Goal: Understand process/instructions: Learn about a topic

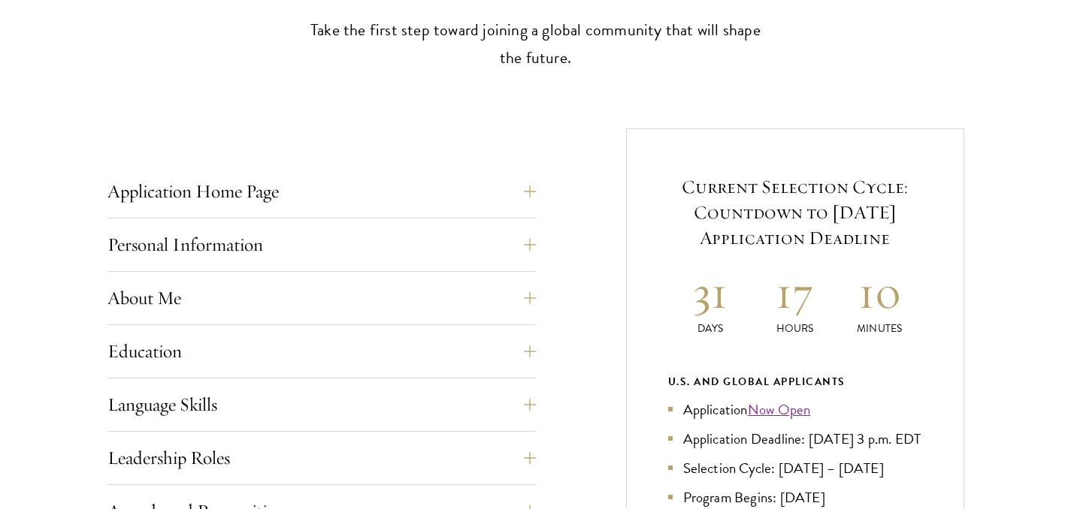
scroll to position [618, 0]
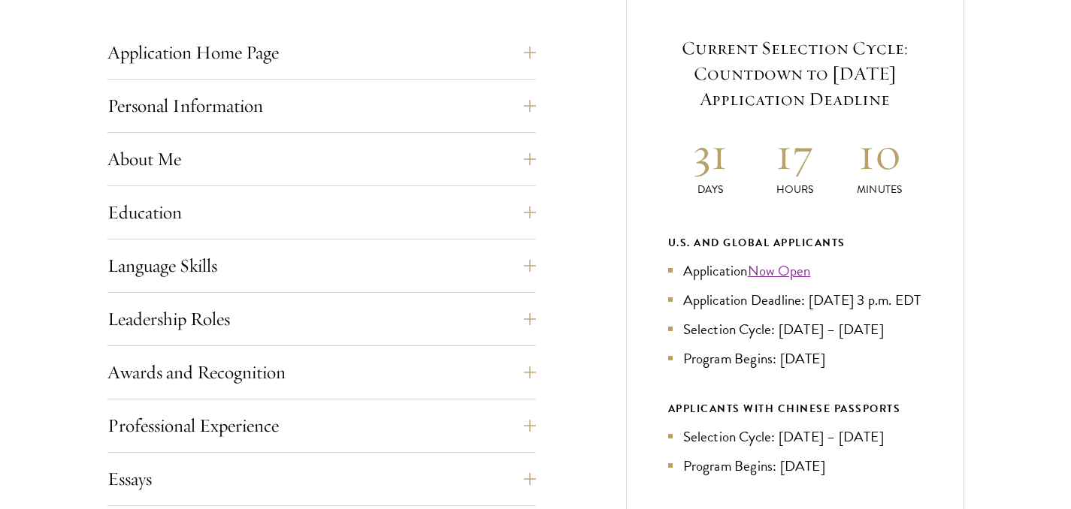
click at [273, 298] on div "Application Home Page The online application form must be completed in English.…" at bounding box center [321, 457] width 428 height 845
click at [256, 319] on button "Leadership Roles" at bounding box center [333, 319] width 428 height 36
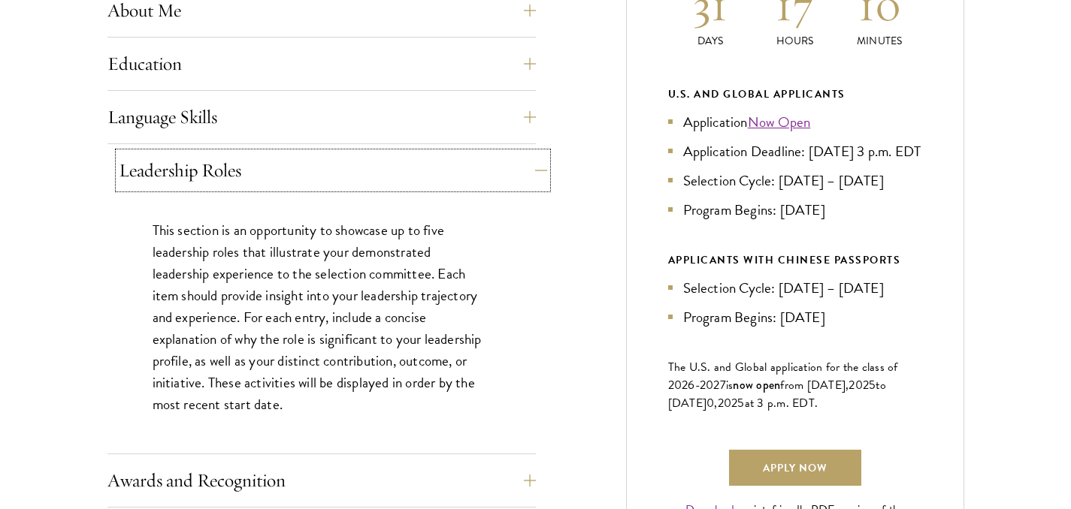
scroll to position [791, 0]
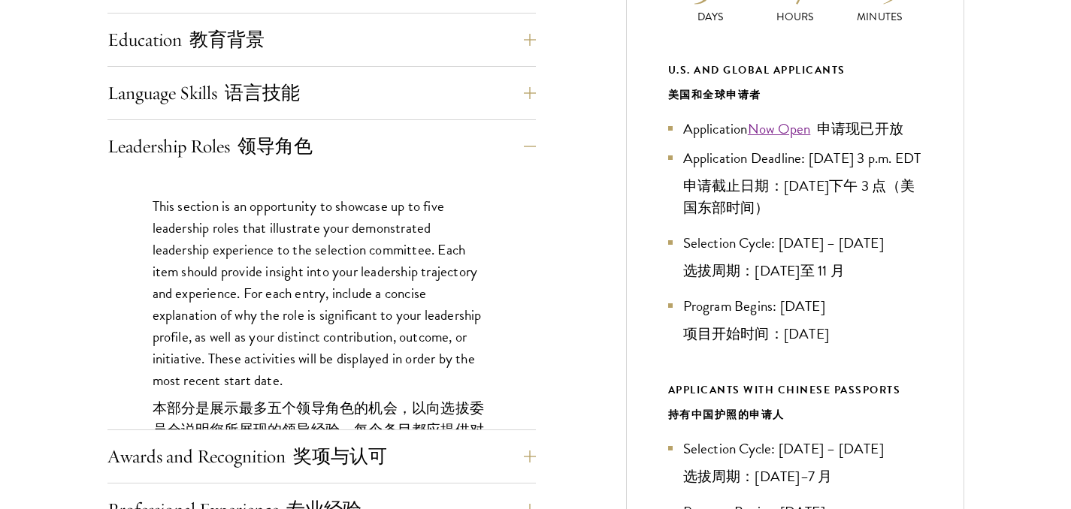
click at [517, 254] on div "This section is an opportunity to showcase up to five leadership roles that ill…" at bounding box center [321, 373] width 428 height 400
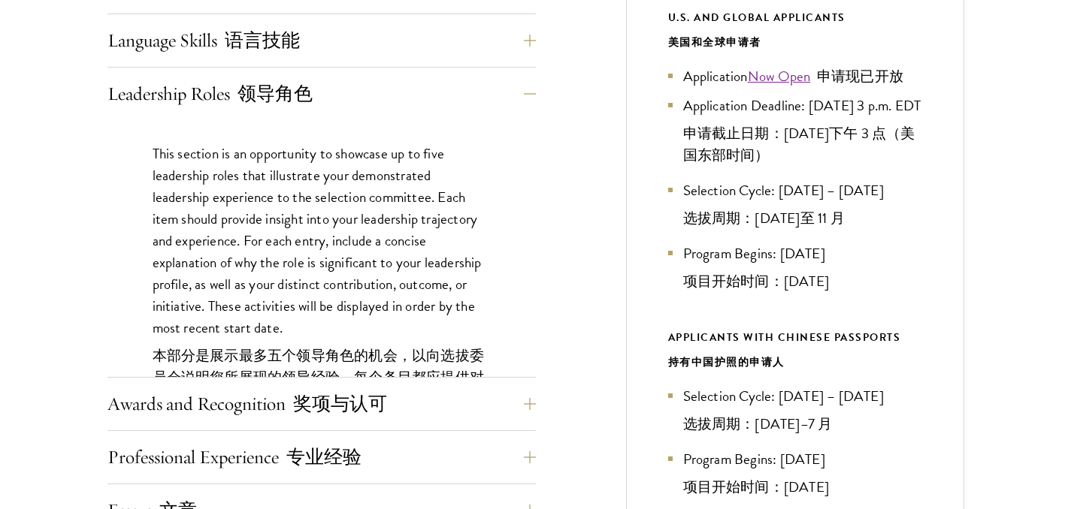
scroll to position [851, 0]
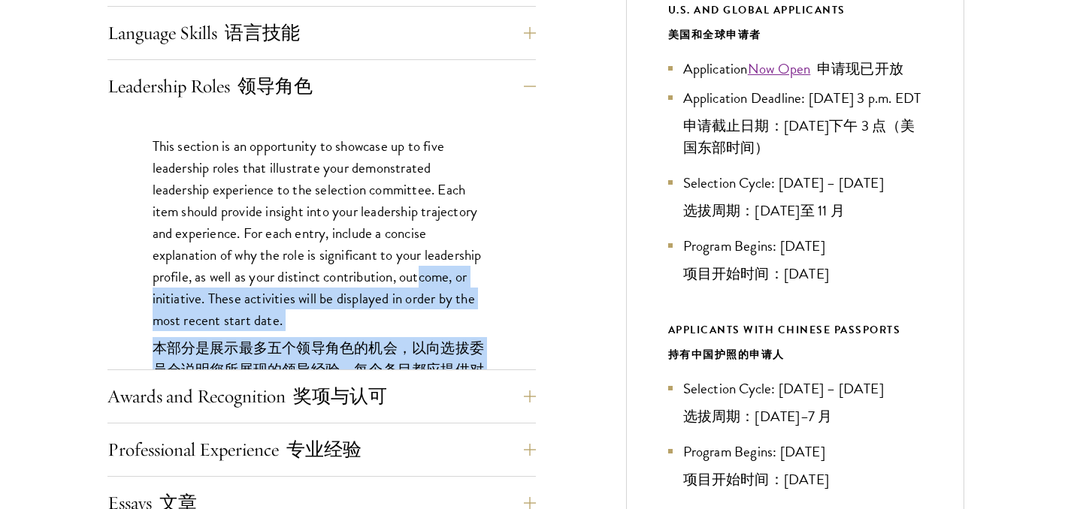
drag, startPoint x: 424, startPoint y: 279, endPoint x: 426, endPoint y: 339, distance: 59.4
click at [426, 341] on p "This section is an opportunity to showcase up to five leadership roles that ill…" at bounding box center [322, 305] width 338 height 340
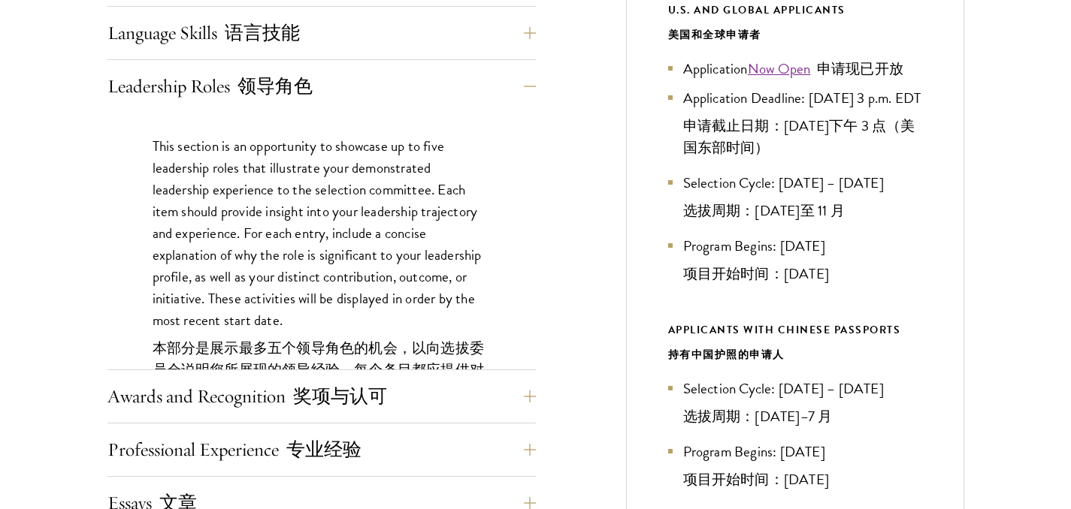
drag, startPoint x: 421, startPoint y: 331, endPoint x: 435, endPoint y: 376, distance: 46.6
click at [424, 346] on p "This section is an opportunity to showcase up to five leadership roles that ill…" at bounding box center [322, 305] width 338 height 340
click at [493, 397] on button "Awards and Recognition 奖项与认可" at bounding box center [333, 397] width 428 height 36
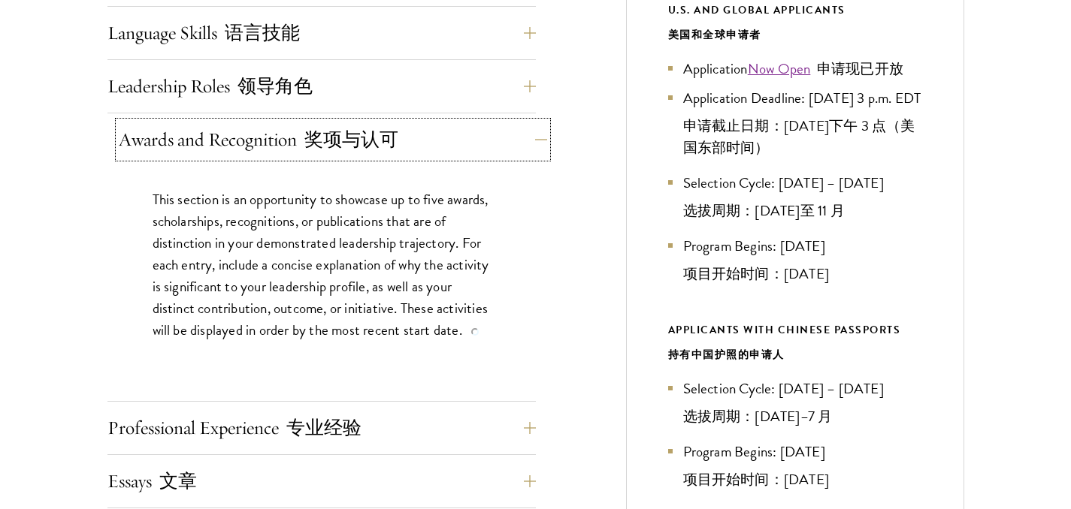
click at [418, 135] on button "Awards and Recognition 奖项与认可" at bounding box center [333, 140] width 428 height 36
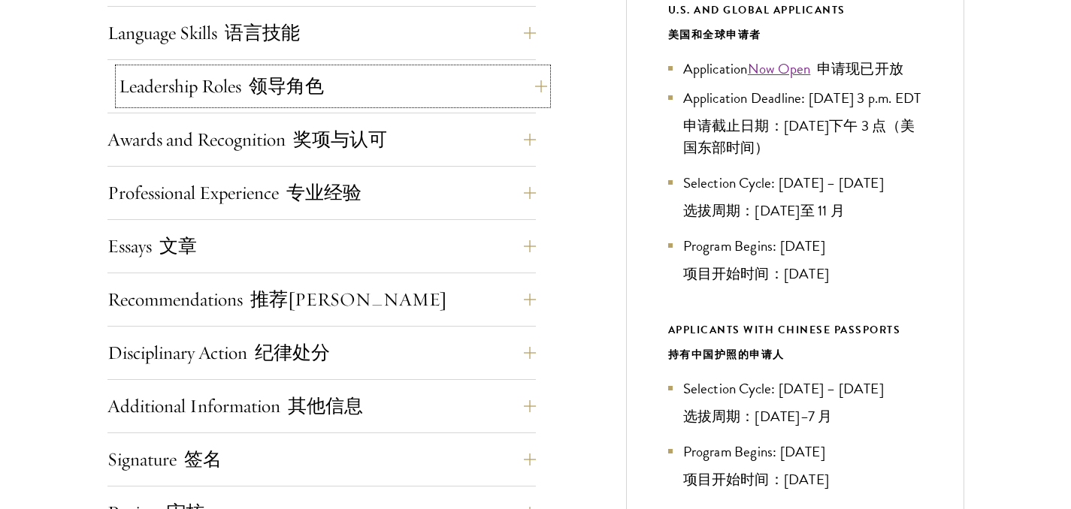
click at [439, 98] on button "Leadership Roles 领导角色" at bounding box center [333, 86] width 428 height 36
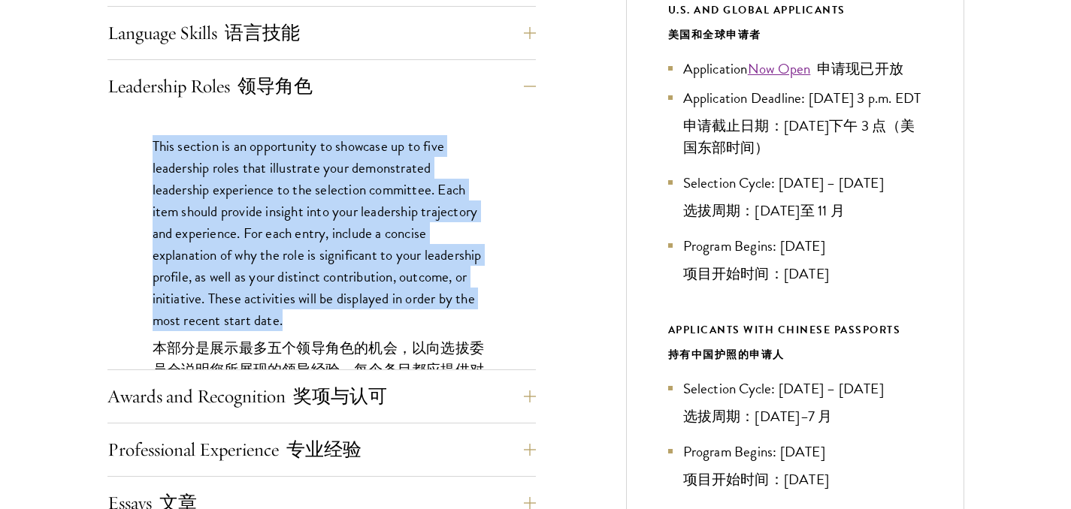
drag, startPoint x: 145, startPoint y: 140, endPoint x: 331, endPoint y: 311, distance: 253.1
click at [331, 311] on div "This section is an opportunity to showcase up to five leadership roles that ill…" at bounding box center [321, 313] width 428 height 400
copy p "This section is an opportunity to showcase up to five leadership roles that ill…"
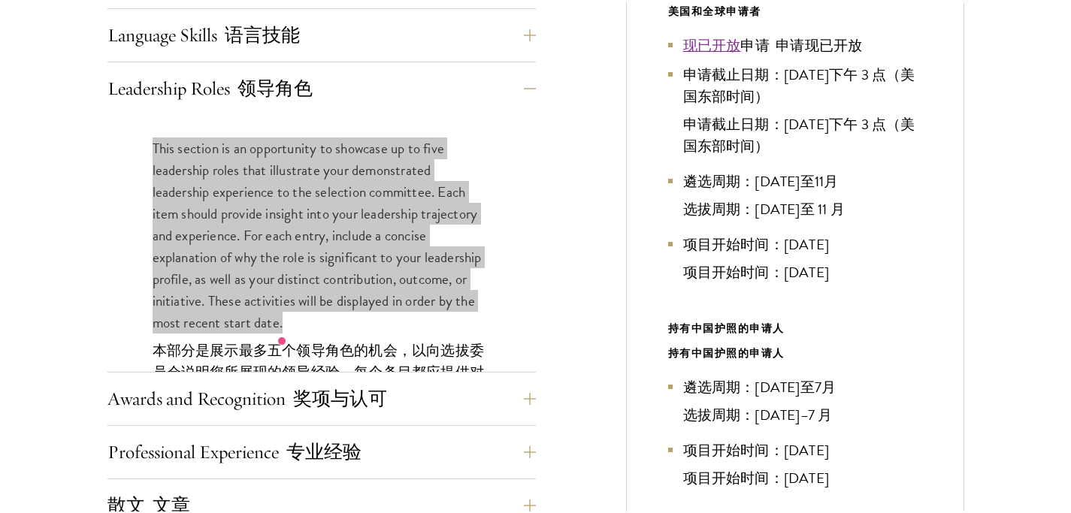
scroll to position [823, 0]
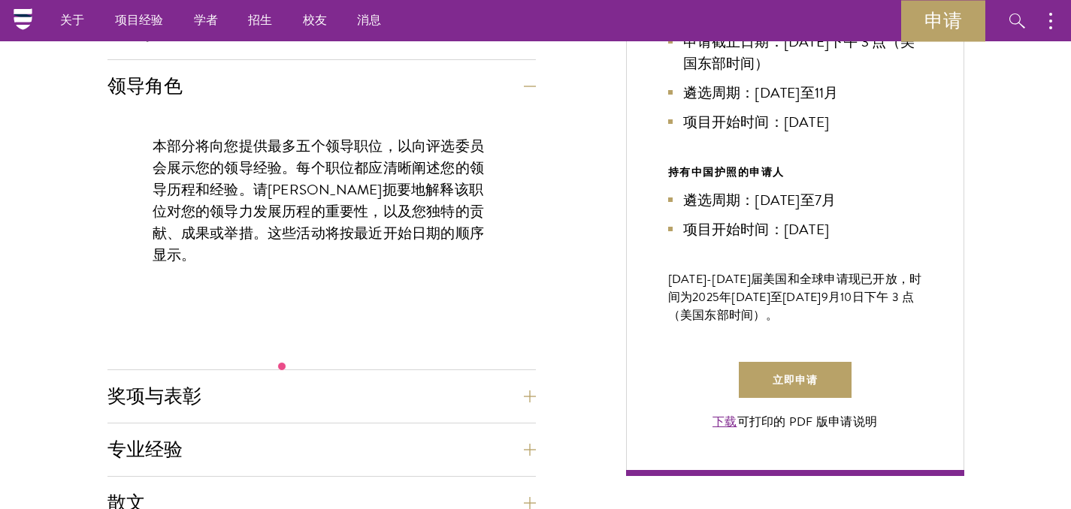
click at [539, 248] on div "应用程序主页 在线申请表必须用英文填写。所有申请材料必须以电子方式提交；我们不接受通过电子邮件或邮寄方式提交的材料。 首先，请创建一个帐户并开始新的申请。创建…" at bounding box center [535, 330] width 856 height 1147
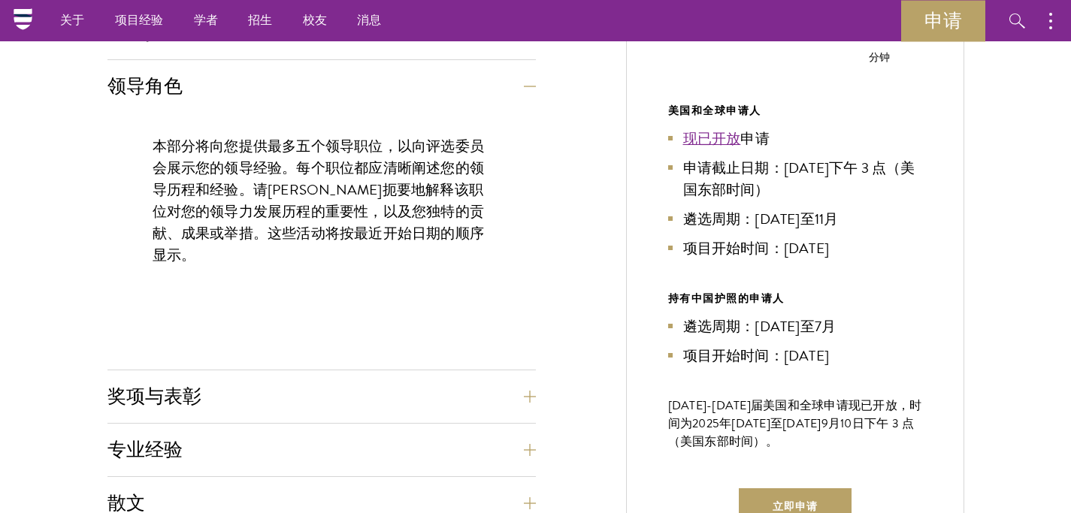
click at [515, 208] on div "本部分将向您提供最多五个领导职位，以向评选委员会展示您的领导经验。每个职位都应清晰阐述您的领导历程和经验。请[PERSON_NAME]扼要地解释该职位对您的领…" at bounding box center [321, 208] width 428 height 191
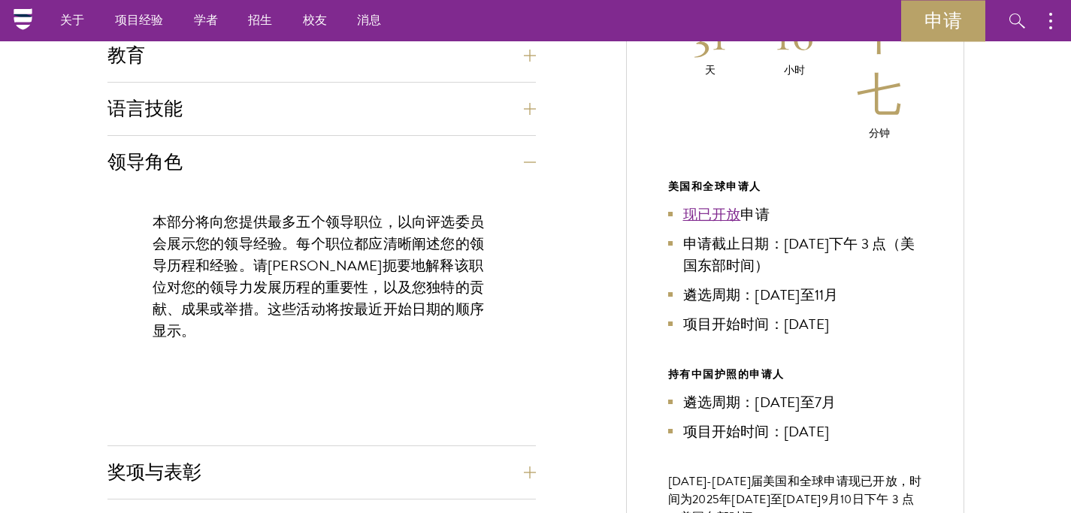
scroll to position [747, 0]
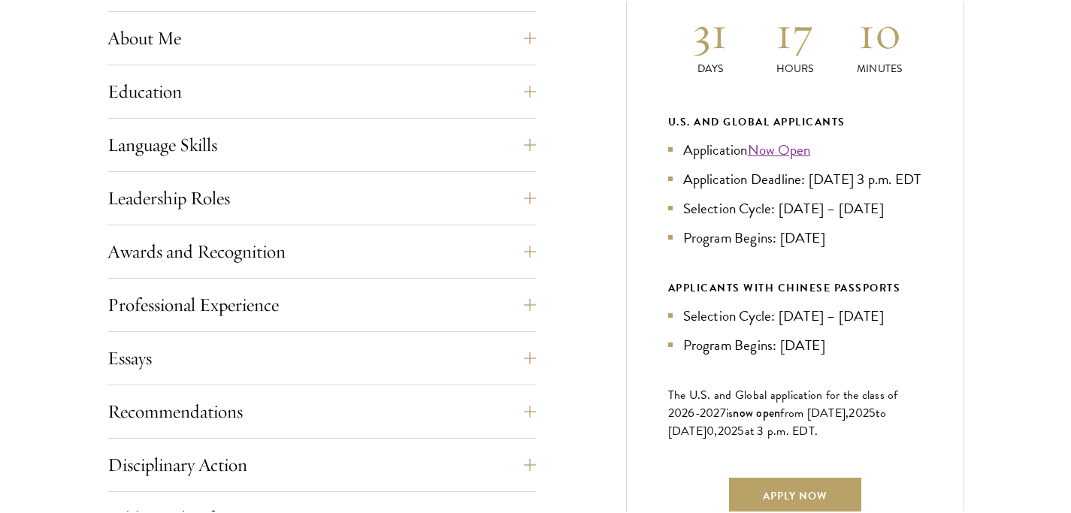
scroll to position [817, 0]
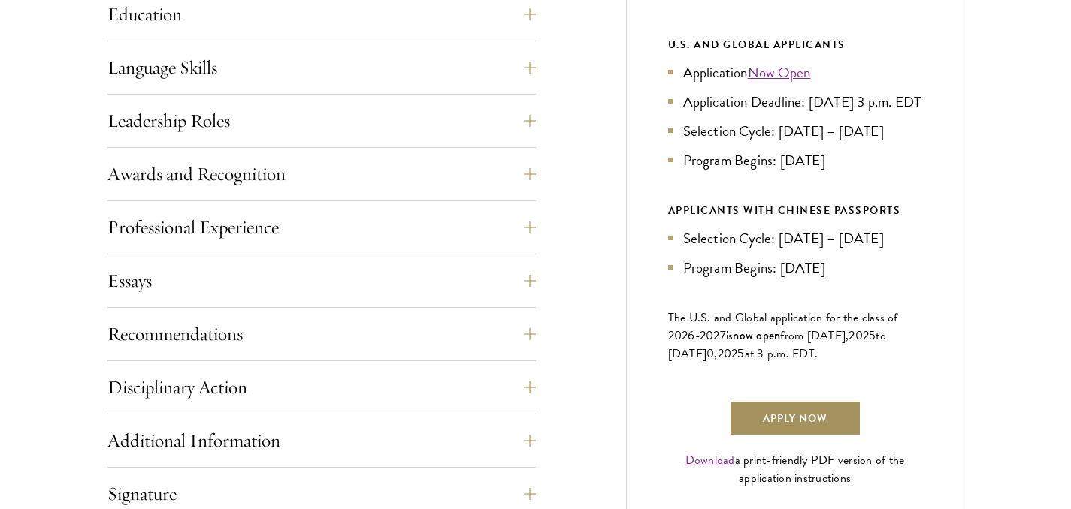
click at [787, 422] on link "Apply Now" at bounding box center [795, 418] width 132 height 36
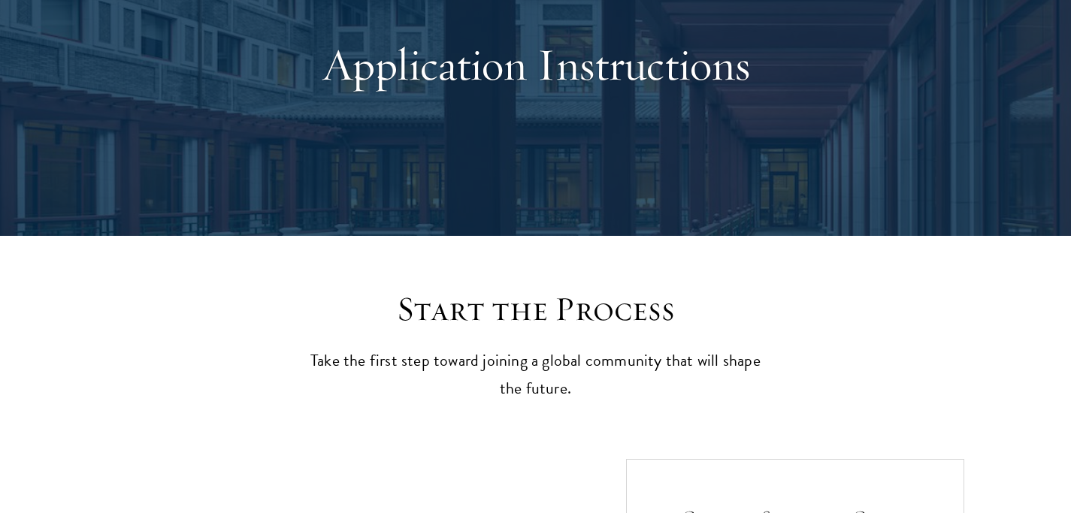
scroll to position [157, 0]
